Goal: Navigation & Orientation: Understand site structure

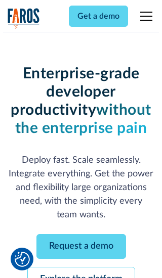
scroll to position [107, 0]
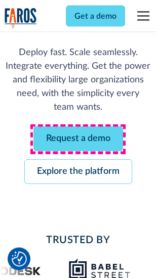
click at [78, 140] on link "Request a demo" at bounding box center [78, 139] width 90 height 25
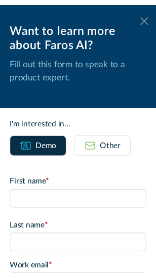
scroll to position [0, 0]
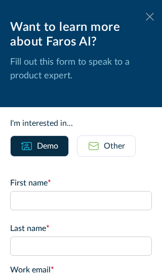
click at [146, 17] on icon at bounding box center [150, 17] width 8 height 8
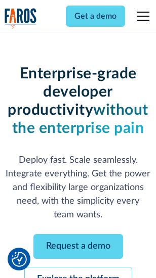
scroll to position [140, 0]
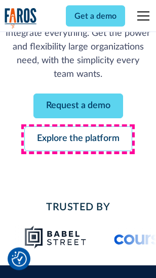
click at [78, 140] on link "Explore the platform" at bounding box center [78, 139] width 108 height 25
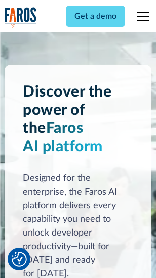
scroll to position [7704, 0]
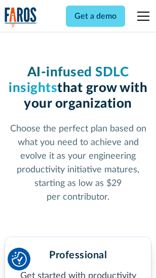
scroll to position [1603, 0]
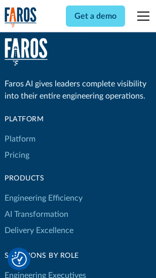
click at [20, 139] on link "Platform" at bounding box center [20, 139] width 31 height 16
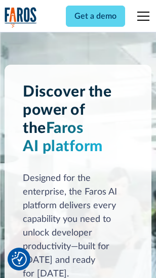
scroll to position [8028, 0]
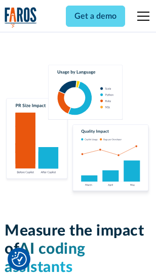
scroll to position [6313, 0]
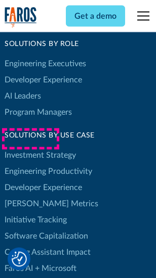
click at [30, 196] on link "[PERSON_NAME] Metrics" at bounding box center [52, 204] width 94 height 16
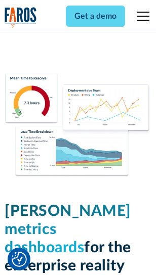
scroll to position [4477, 0]
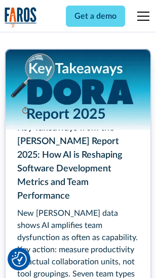
scroll to position [4631, 0]
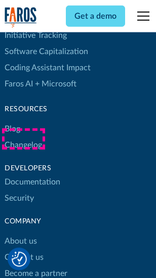
click at [23, 139] on link "Changelog" at bounding box center [23, 145] width 37 height 16
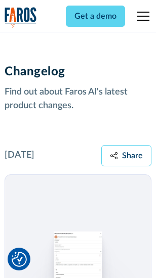
scroll to position [12401, 0]
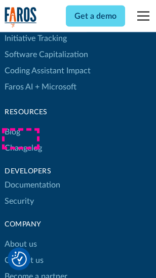
click at [20, 236] on link "About us" at bounding box center [21, 244] width 32 height 16
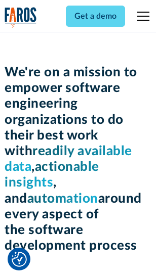
scroll to position [3497, 0]
